Goal: Task Accomplishment & Management: Complete application form

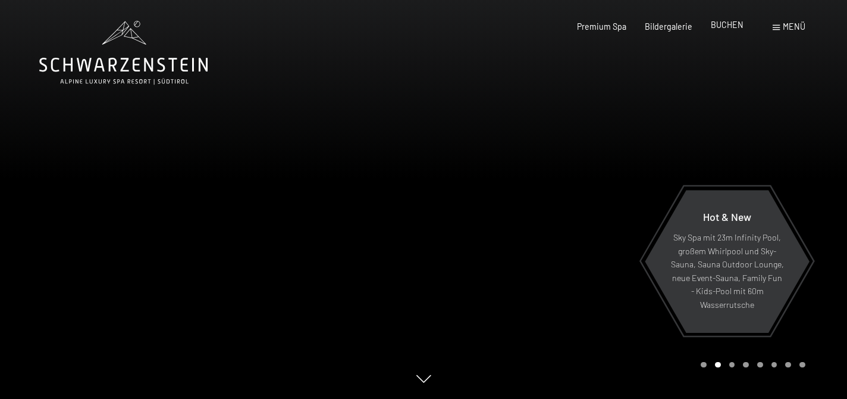
click at [725, 29] on span "BUCHEN" at bounding box center [727, 25] width 33 height 10
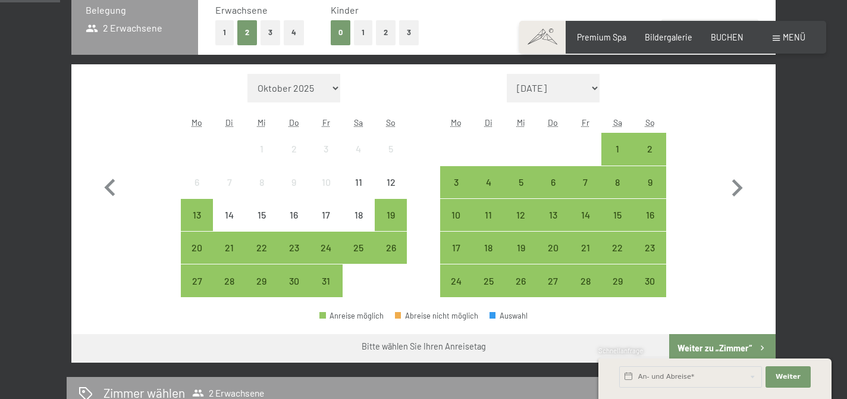
scroll to position [299, 0]
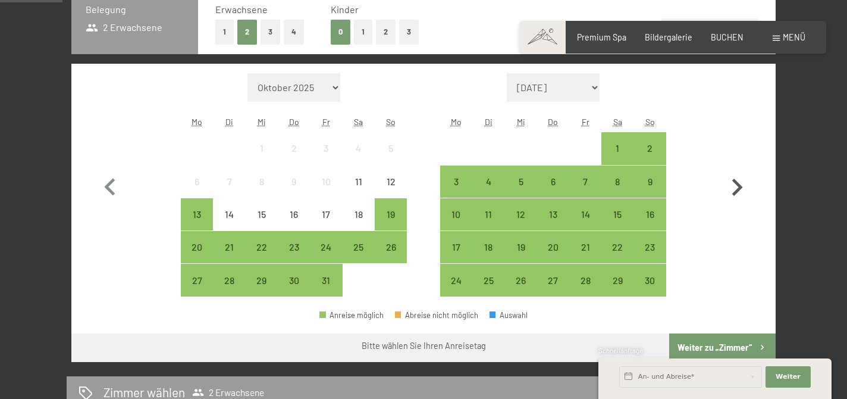
click at [738, 183] on icon "button" at bounding box center [737, 186] width 11 height 17
select select "2025-11-01"
select select "2025-12-01"
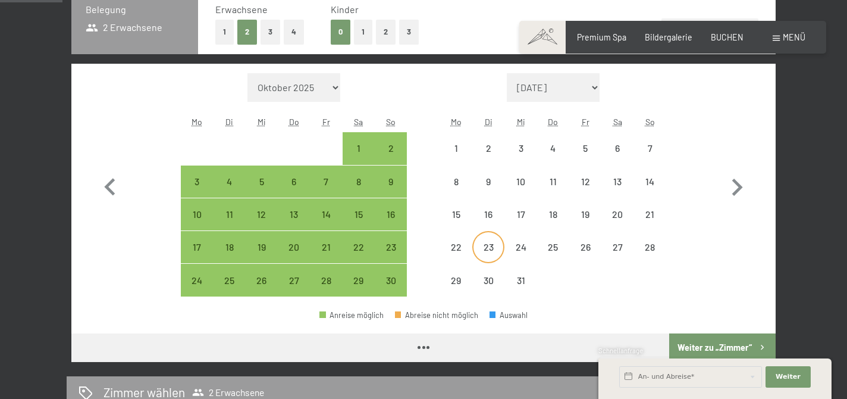
select select "2025-11-01"
select select "2025-12-01"
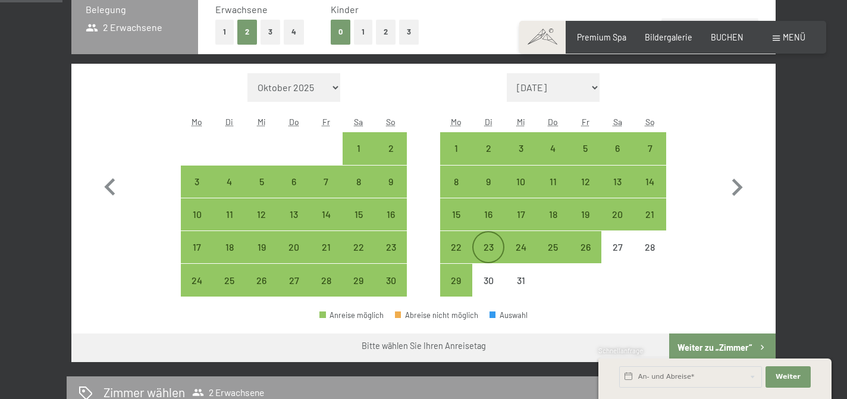
click at [496, 244] on div "23" at bounding box center [489, 257] width 30 height 30
select select "2025-11-01"
select select "2025-12-01"
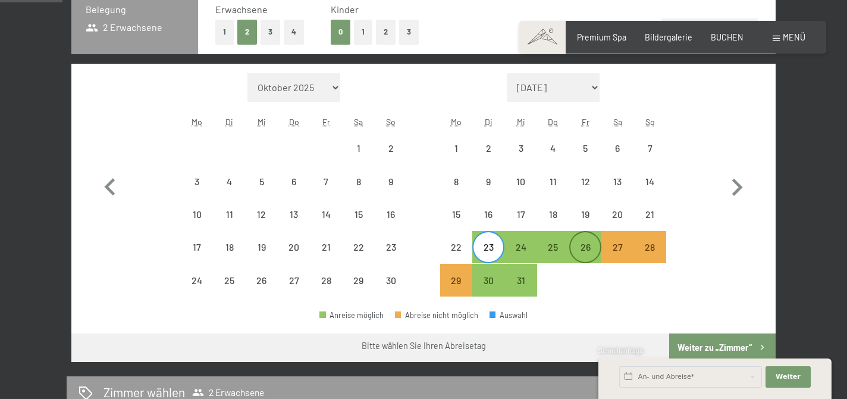
click at [581, 255] on div "26" at bounding box center [585, 257] width 30 height 30
select select "2025-11-01"
select select "2025-12-01"
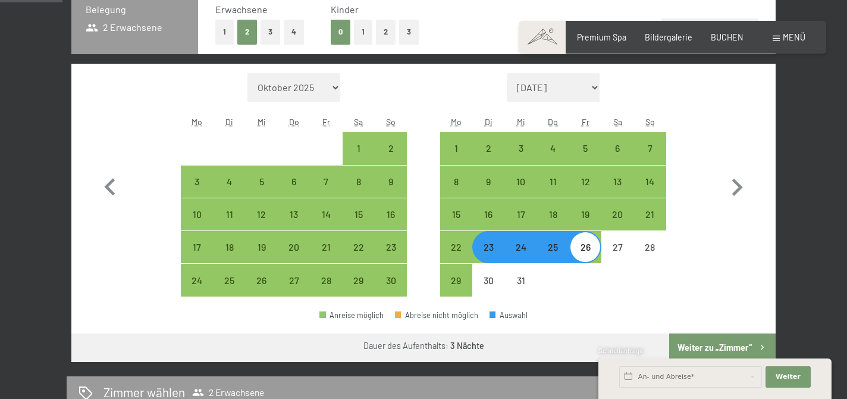
click at [483, 252] on div "23" at bounding box center [489, 257] width 30 height 30
select select "2025-11-01"
select select "2025-12-01"
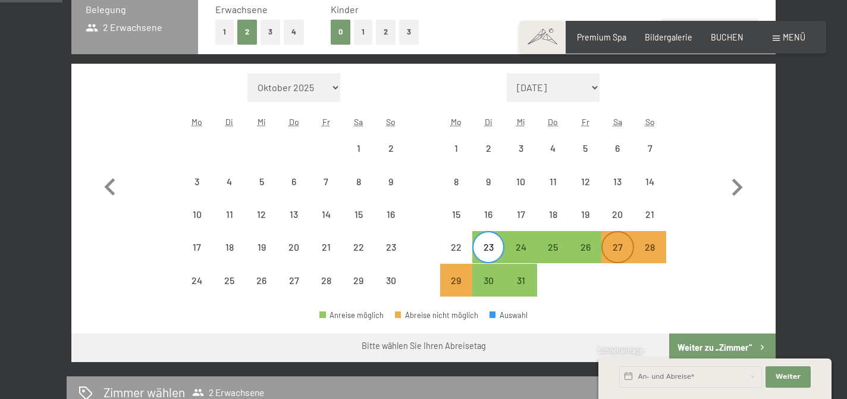
click at [623, 250] on div "27" at bounding box center [618, 257] width 30 height 30
select select "2025-11-01"
select select "2025-12-01"
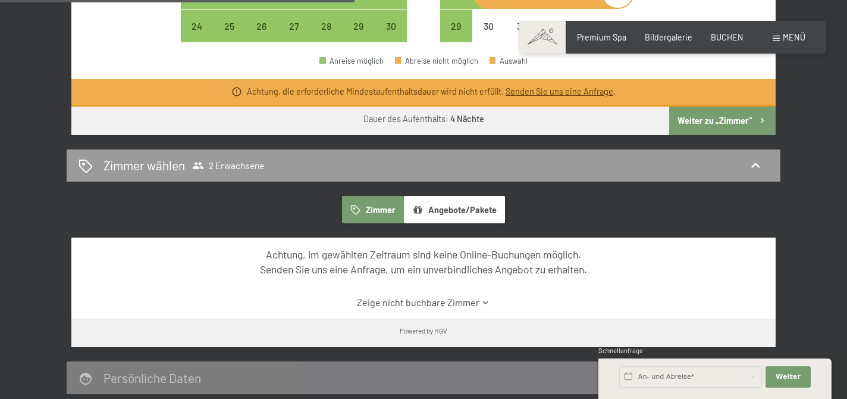
scroll to position [554, 0]
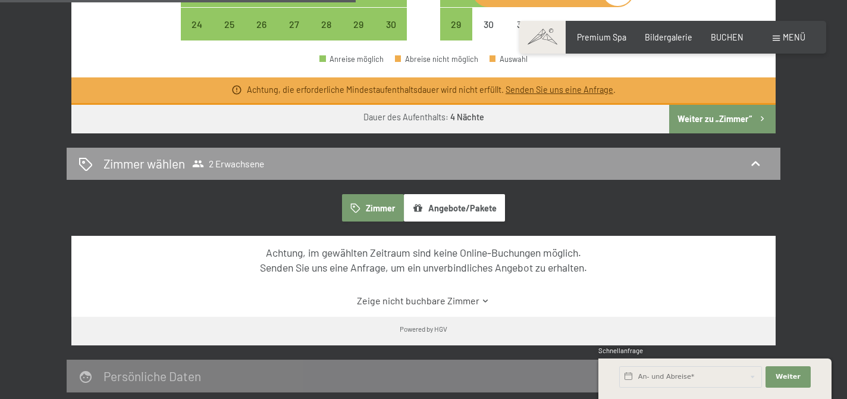
click at [377, 217] on button "Zimmer" at bounding box center [373, 207] width 62 height 27
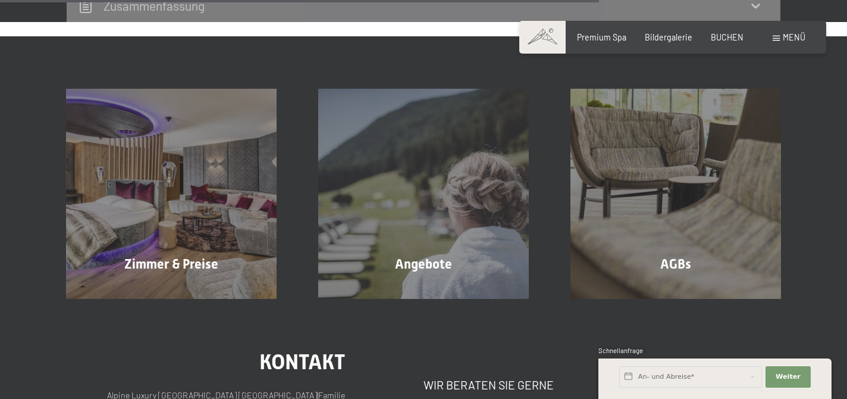
scroll to position [980, 0]
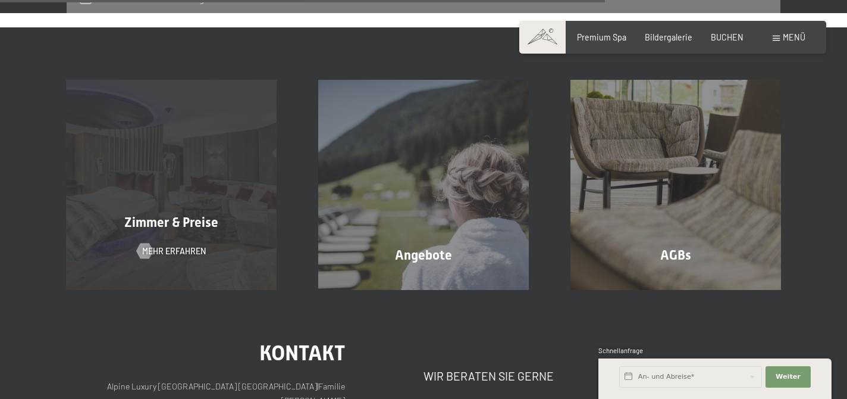
click at [186, 245] on span "Mehr erfahren" at bounding box center [174, 251] width 64 height 12
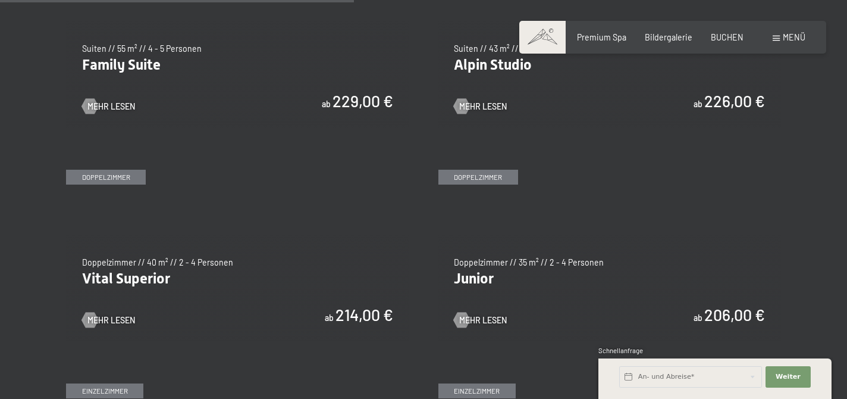
scroll to position [1397, 0]
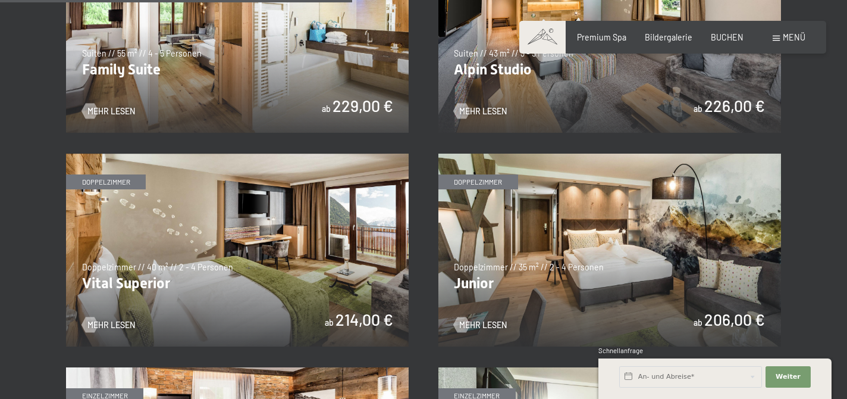
click at [323, 262] on img at bounding box center [237, 249] width 343 height 193
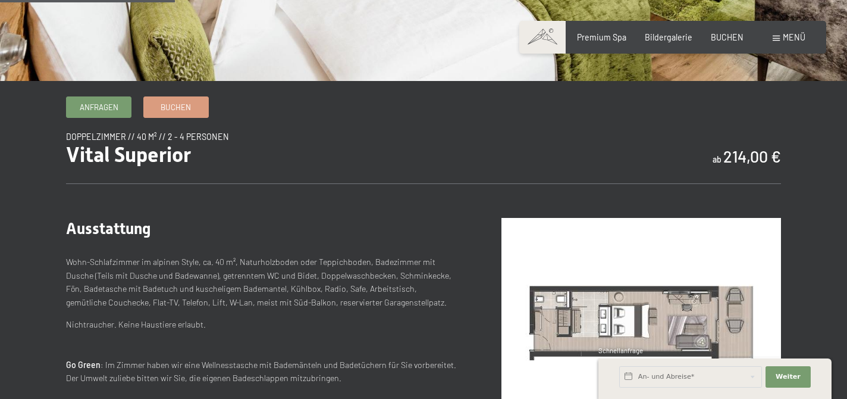
scroll to position [308, 0]
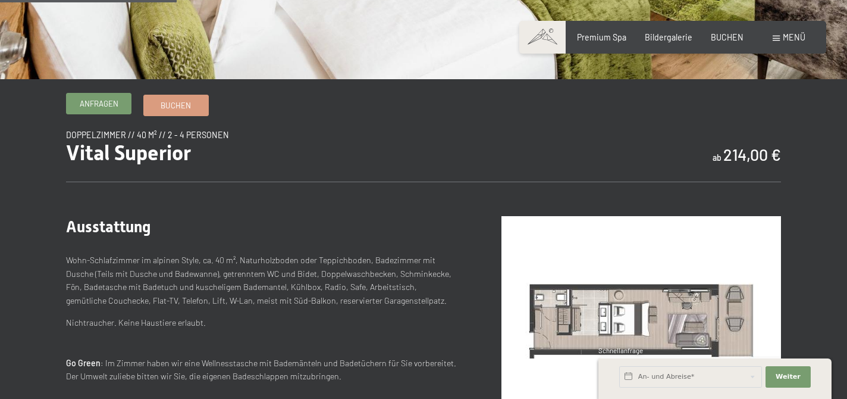
click at [101, 101] on span "Anfragen" at bounding box center [99, 103] width 39 height 11
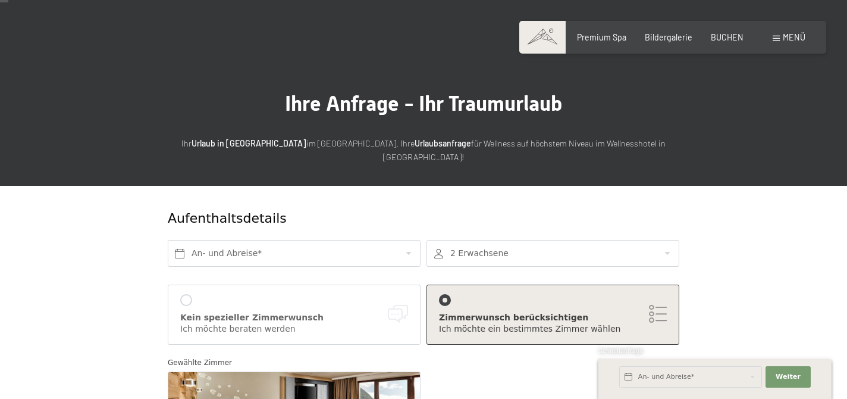
scroll to position [12, 0]
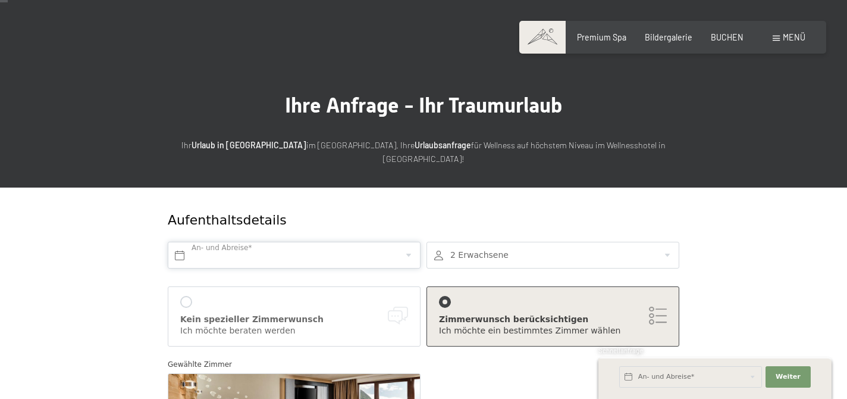
click at [289, 242] on input "text" at bounding box center [294, 255] width 253 height 27
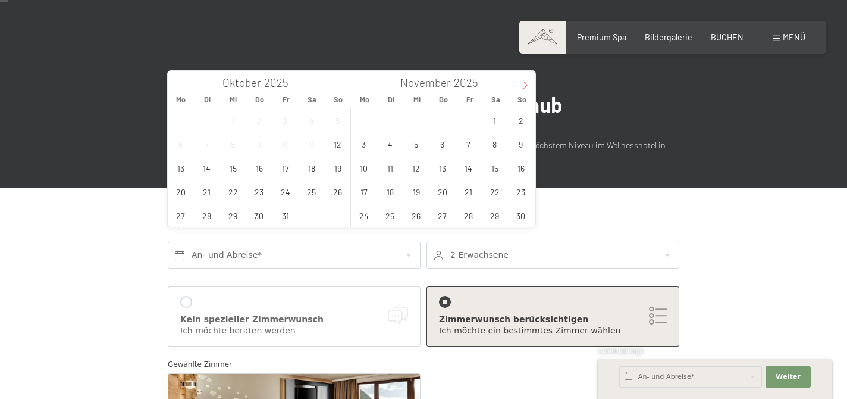
click at [528, 87] on icon at bounding box center [525, 85] width 8 height 8
click at [393, 196] on span "23" at bounding box center [389, 191] width 23 height 23
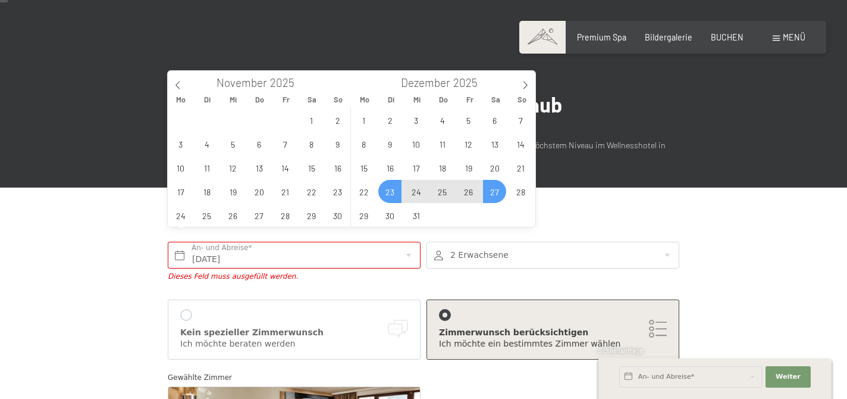
click at [500, 196] on span "27" at bounding box center [494, 191] width 23 height 23
type input "Di. 23.12.2025 - Sa. 27.12.2025"
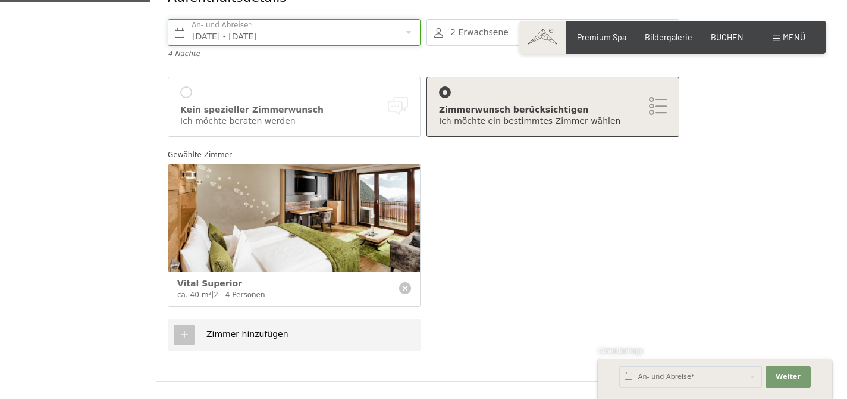
scroll to position [236, 0]
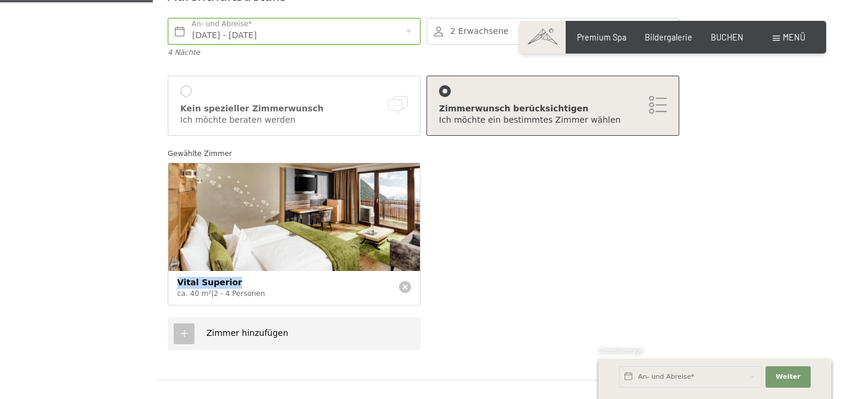
drag, startPoint x: 234, startPoint y: 268, endPoint x: 170, endPoint y: 268, distance: 64.8
click at [170, 271] on div "Vital Superior ca. 40 m² | 2 - 4 Personen" at bounding box center [294, 287] width 252 height 33
copy span "Vital Superior"
click at [187, 85] on div at bounding box center [186, 91] width 12 height 12
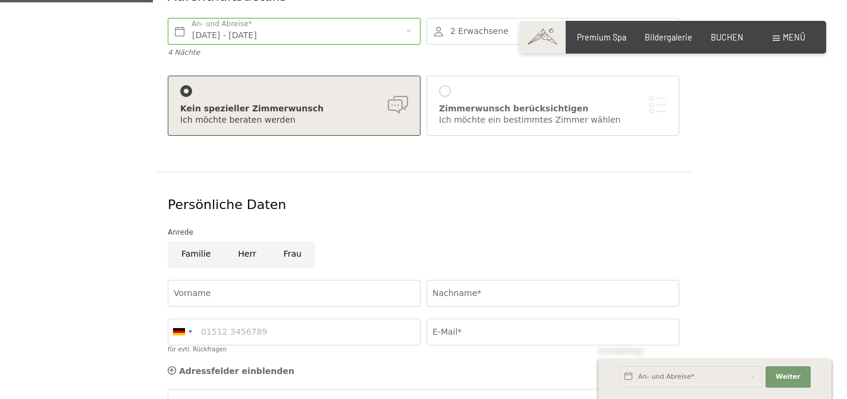
click at [284, 241] on input "Frau" at bounding box center [292, 254] width 45 height 27
radio input "true"
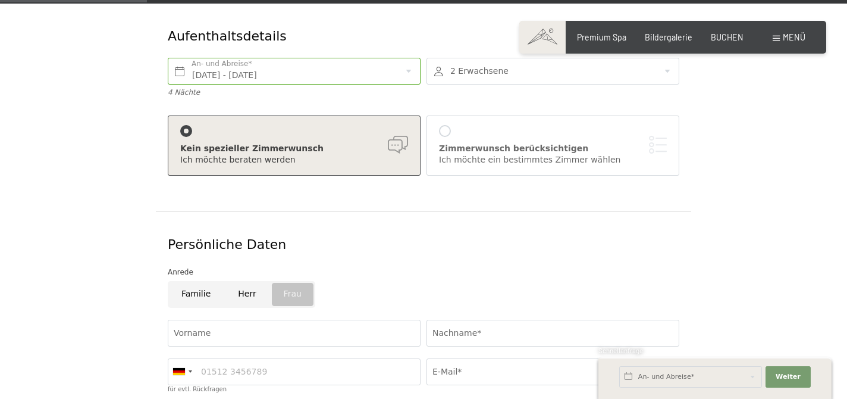
scroll to position [189, 0]
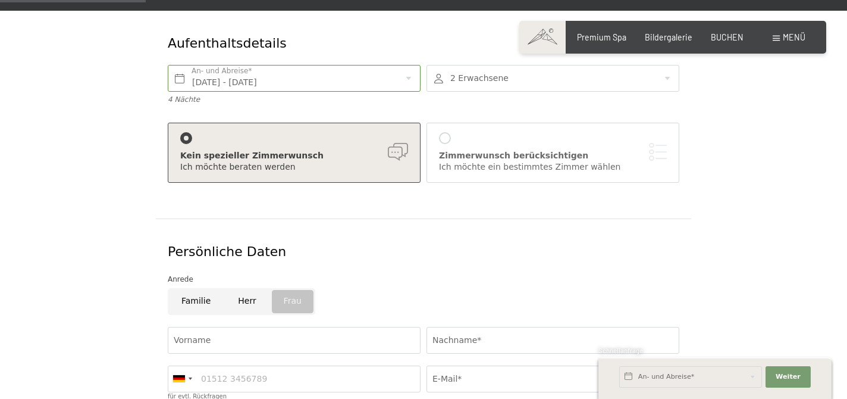
click at [447, 132] on div at bounding box center [445, 138] width 12 height 12
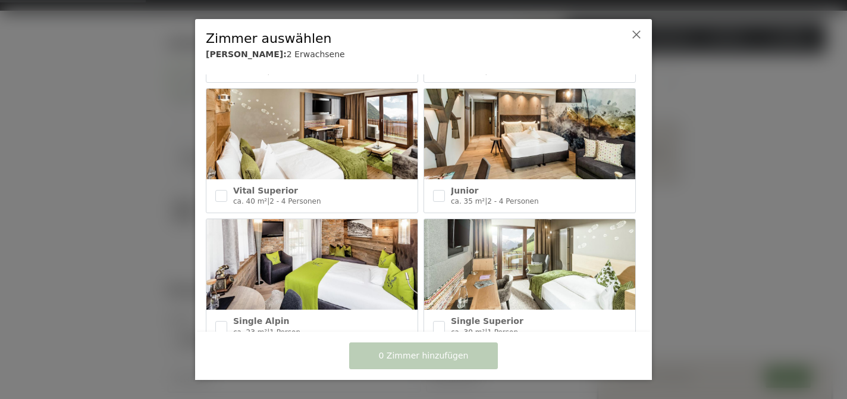
scroll to position [526, 0]
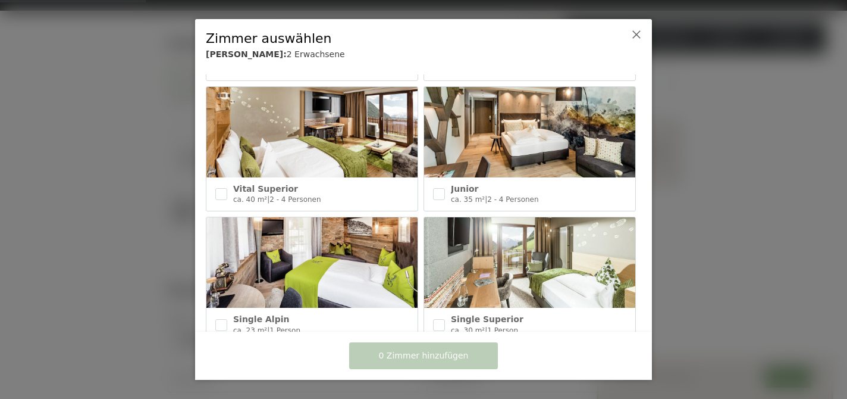
click at [512, 135] on img at bounding box center [529, 132] width 211 height 90
checkbox input "true"
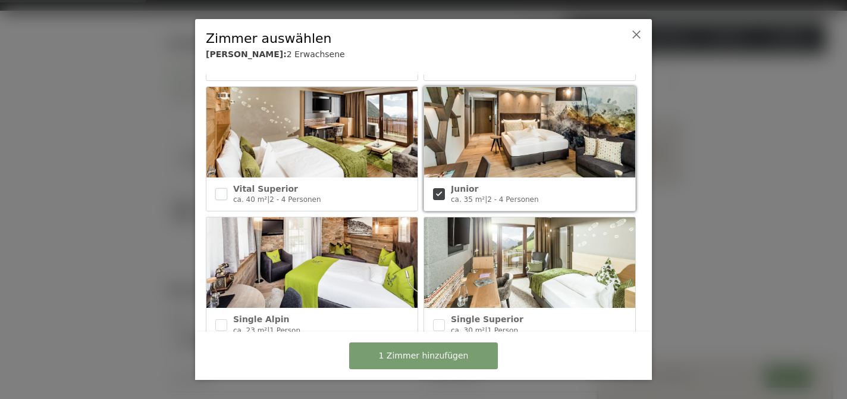
click at [223, 192] on input "checkbox" at bounding box center [221, 194] width 12 height 12
checkbox input "true"
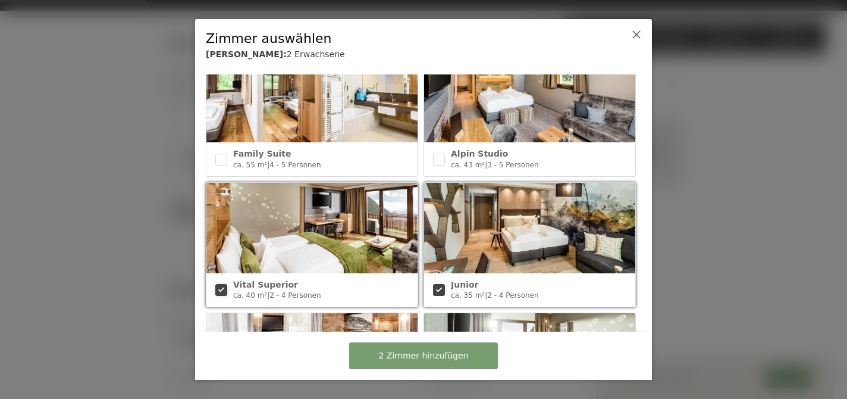
scroll to position [430, 0]
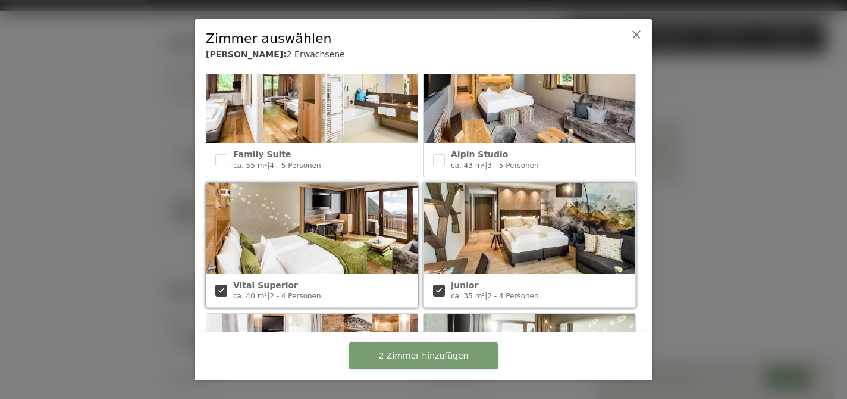
click at [454, 359] on span "2 Zimmer hinzufügen" at bounding box center [424, 356] width 90 height 12
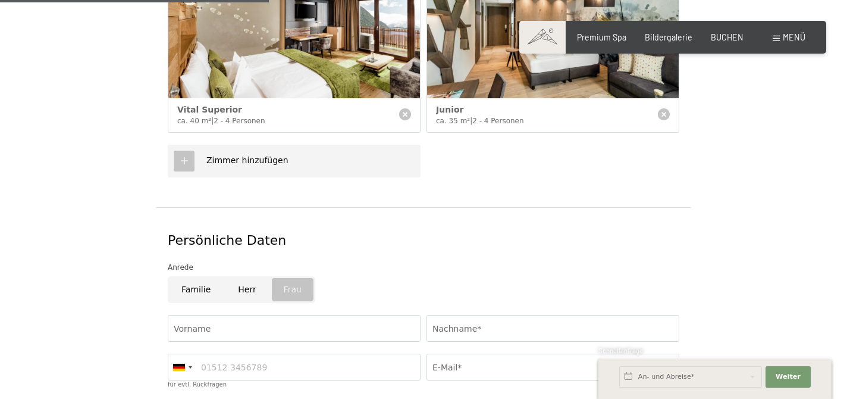
scroll to position [416, 0]
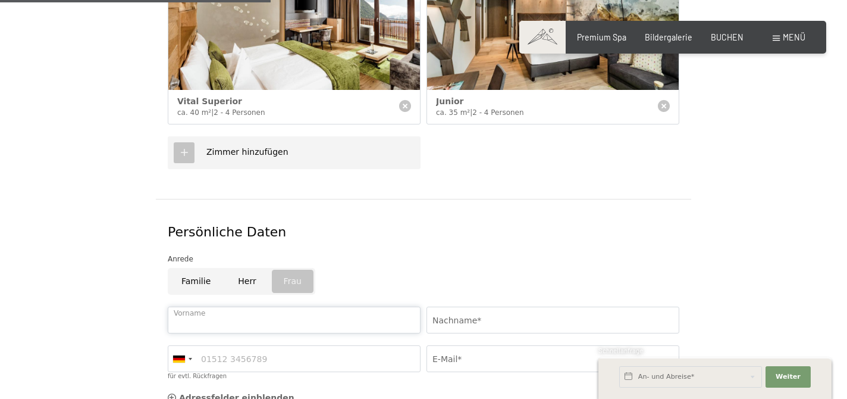
click at [239, 311] on input "Vorname" at bounding box center [294, 319] width 253 height 27
type input "Melanie"
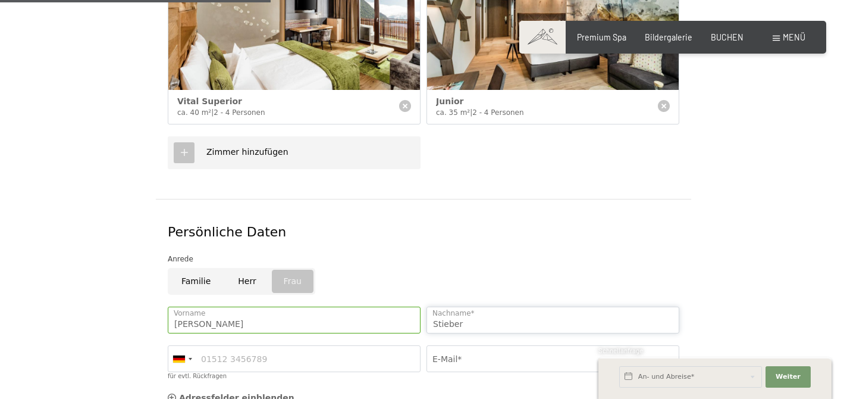
type input "Stieber"
click at [224, 350] on input "für evtl. Rückfragen" at bounding box center [294, 358] width 253 height 27
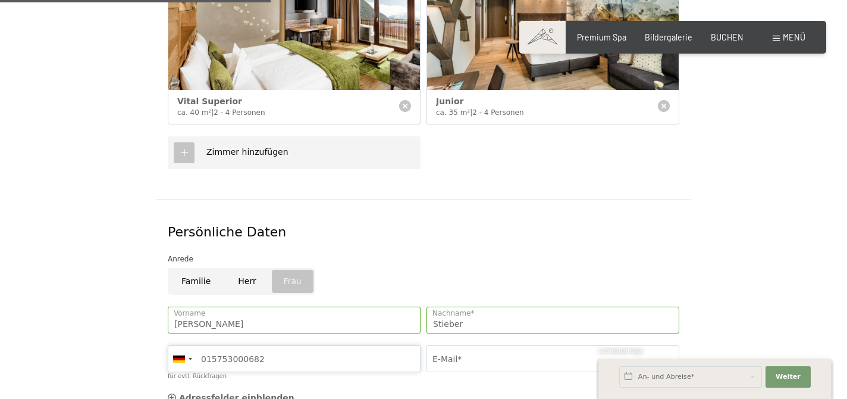
type input "015753000682"
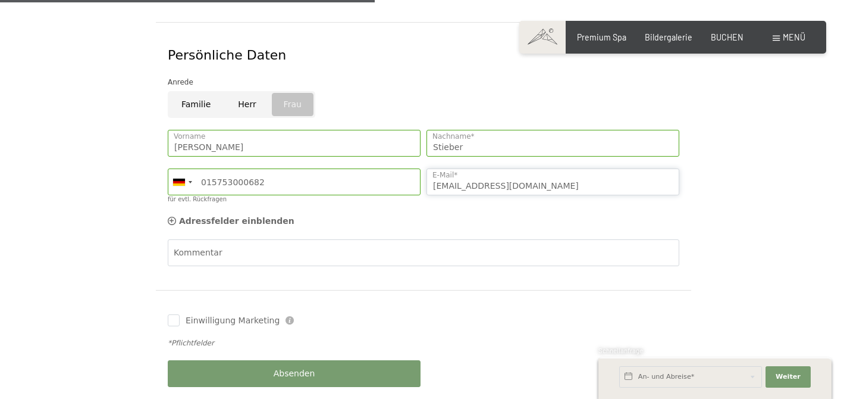
scroll to position [601, 0]
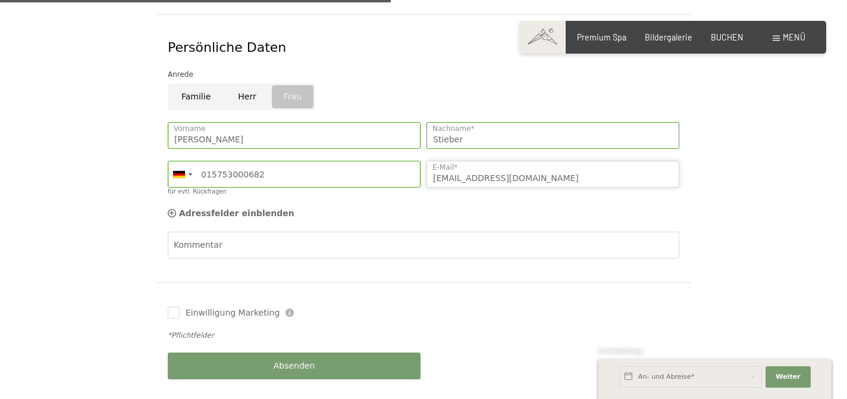
type input "m.stieber22@gmail.com"
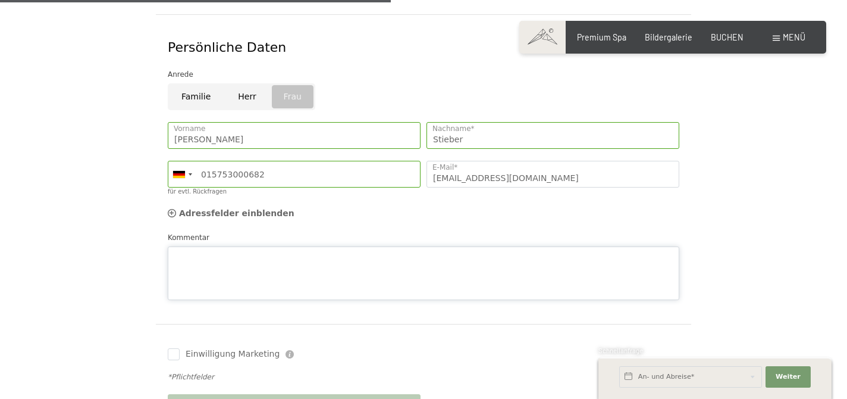
click at [237, 246] on textarea "Kommentar" at bounding box center [424, 273] width 512 height 54
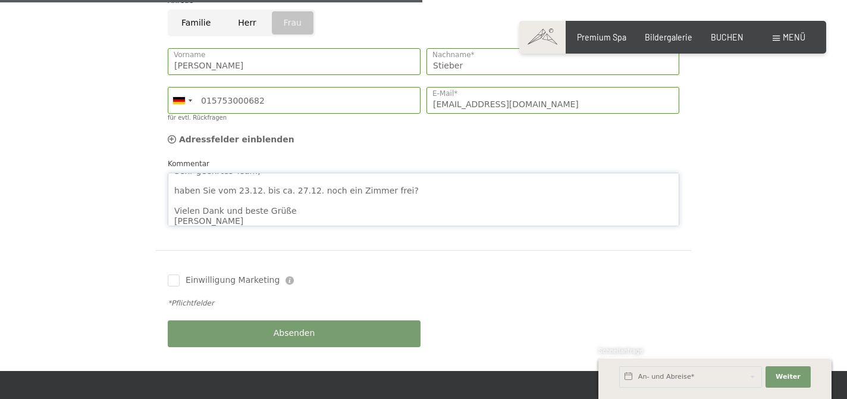
scroll to position [678, 0]
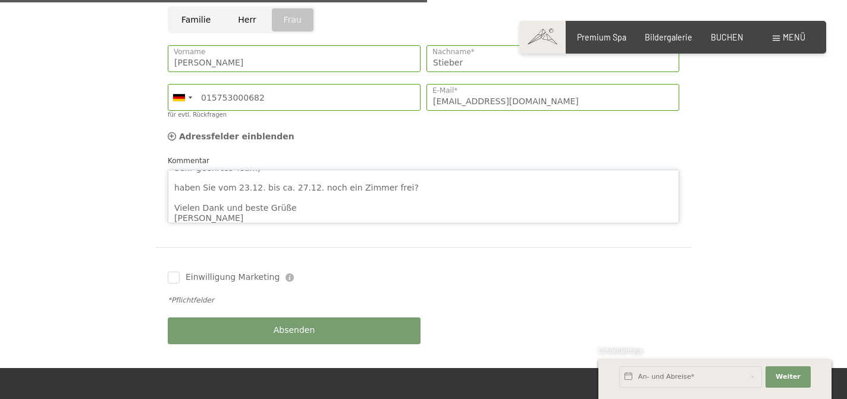
type textarea "Sehr geehrtes Team, haben Sie vom 23.12. bis ca. 27.12. noch ein Zimmer frei? V…"
click at [332, 317] on button "Absenden" at bounding box center [294, 330] width 253 height 27
